Goal: Navigation & Orientation: Find specific page/section

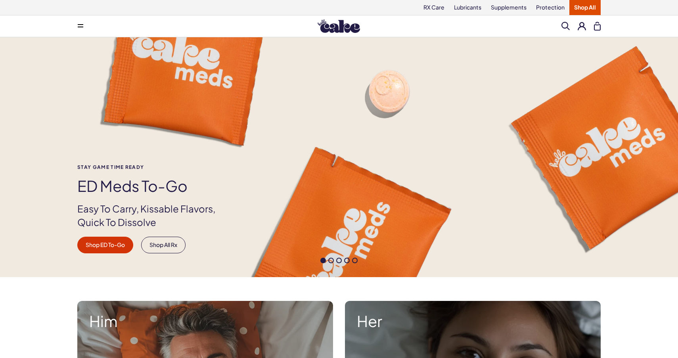
click at [77, 25] on button at bounding box center [81, 26] width 16 height 16
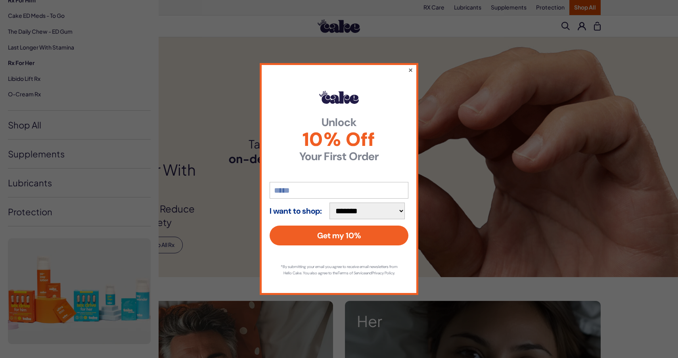
click at [412, 67] on button "×" at bounding box center [410, 70] width 5 height 10
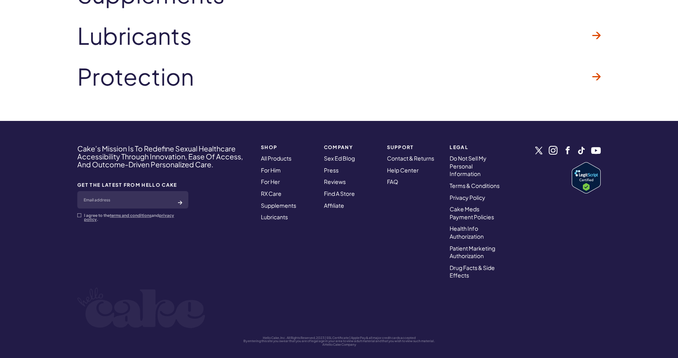
scroll to position [2475, 0]
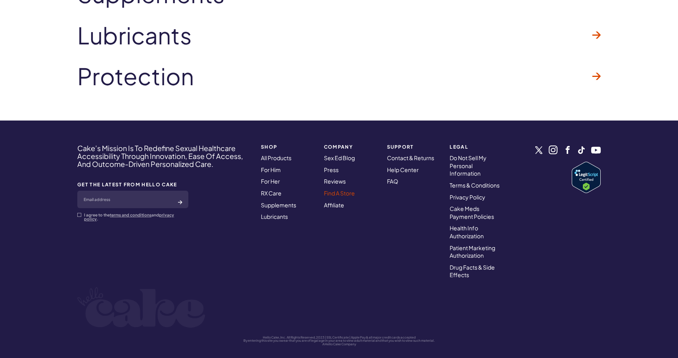
click at [335, 190] on link "Find A Store" at bounding box center [339, 193] width 31 height 7
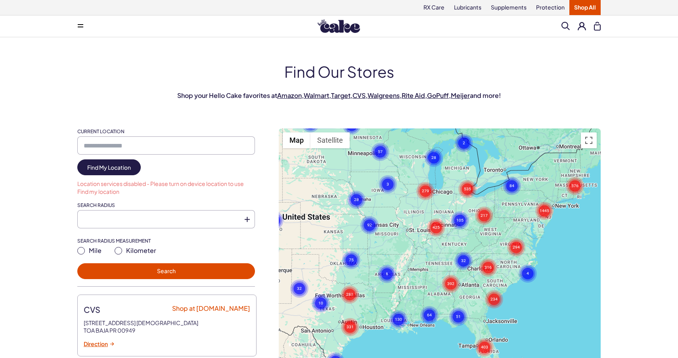
drag, startPoint x: 516, startPoint y: 309, endPoint x: 433, endPoint y: 237, distance: 110.1
click at [432, 237] on div "To activate drag with keyboard, press Alt + Enter. Once in keyboard drag state,…" at bounding box center [440, 311] width 322 height 367
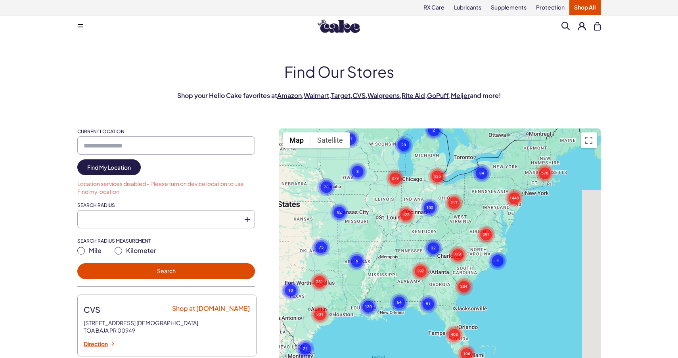
click at [421, 228] on div "To activate drag with keyboard, press Alt + Enter. Once in keyboard drag state,…" at bounding box center [440, 311] width 322 height 367
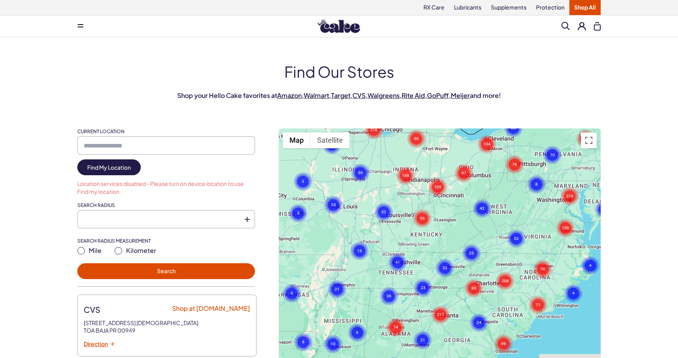
click at [425, 221] on div "To activate drag with keyboard, press Alt + Enter. Once in keyboard drag state,…" at bounding box center [440, 311] width 322 height 367
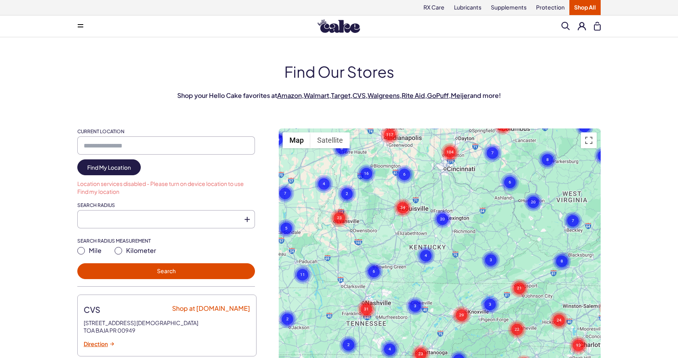
click at [418, 204] on div "To activate drag with keyboard, press Alt + Enter. Once in keyboard drag state,…" at bounding box center [440, 311] width 322 height 367
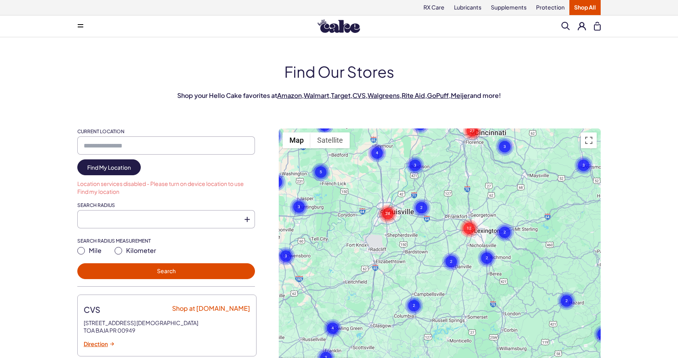
click at [385, 213] on div "To activate drag with keyboard, press Alt + Enter. Once in keyboard drag state,…" at bounding box center [440, 311] width 322 height 367
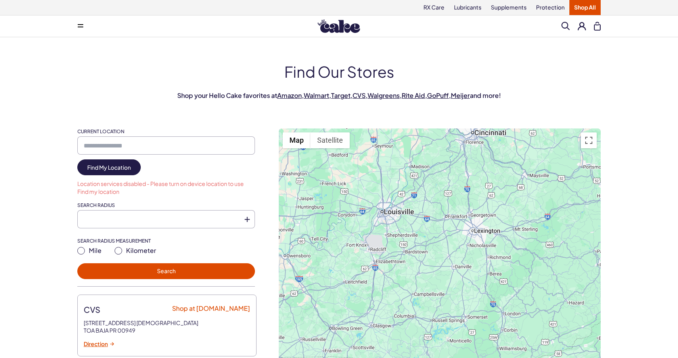
click at [385, 213] on div "To activate drag with keyboard, press Alt + Enter. Once in keyboard drag state,…" at bounding box center [440, 311] width 322 height 367
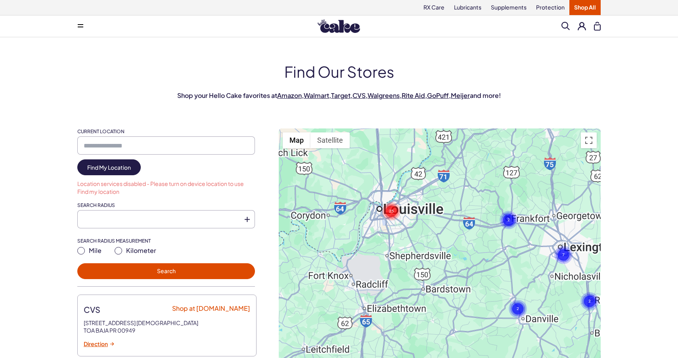
click at [389, 202] on circle "Cluster of 25 markers" at bounding box center [391, 211] width 18 height 18
